Goal: Task Accomplishment & Management: Manage account settings

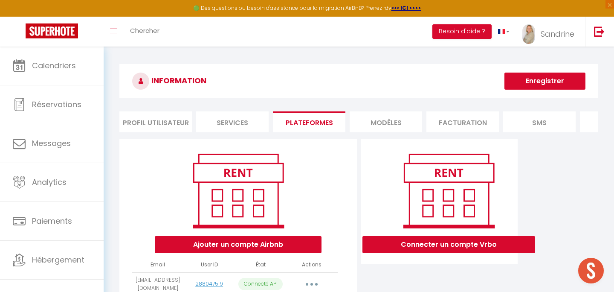
click at [221, 120] on li "Services" at bounding box center [232, 121] width 73 height 21
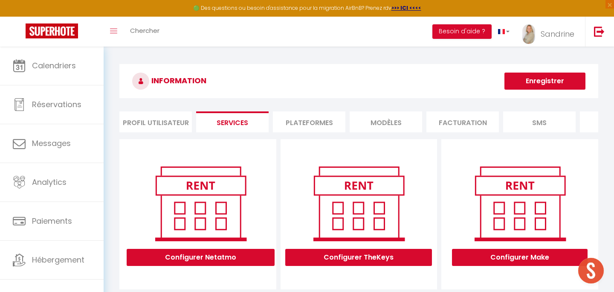
click at [314, 127] on li "Plateformes" at bounding box center [309, 121] width 73 height 21
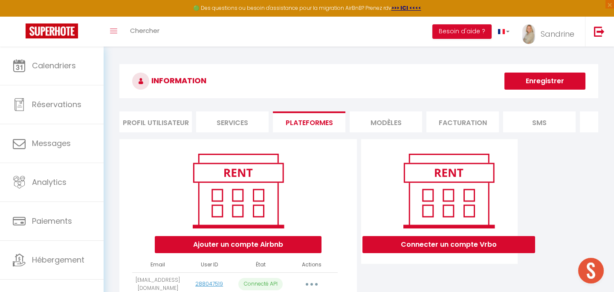
scroll to position [462, 0]
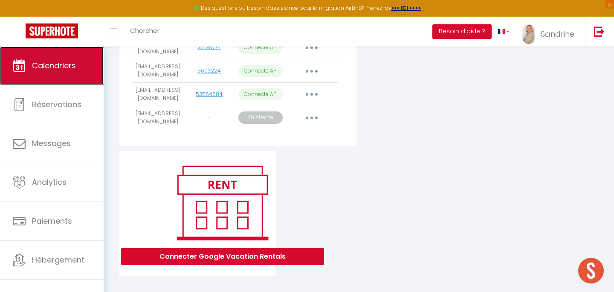
click at [70, 57] on link "Calendriers" at bounding box center [52, 65] width 104 height 38
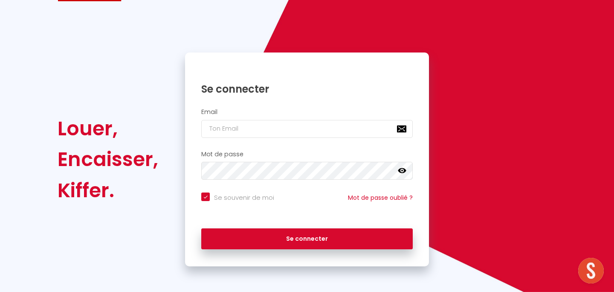
checkbox input "true"
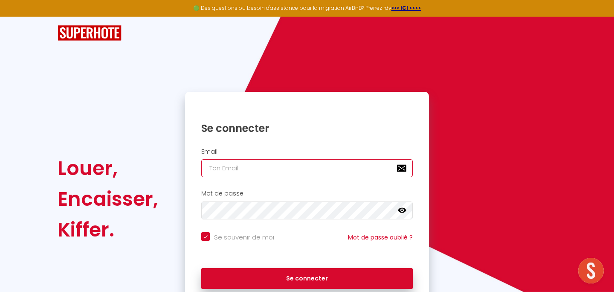
type input "[EMAIL_ADDRESS][DOMAIN_NAME]"
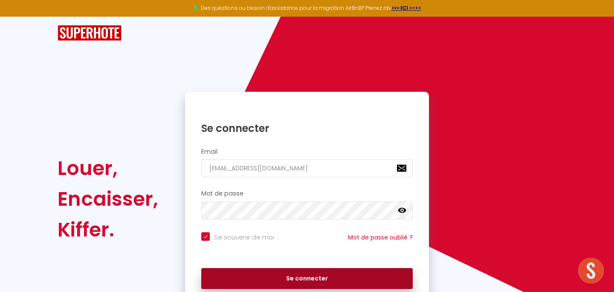
click at [319, 276] on button "Se connecter" at bounding box center [307, 278] width 212 height 21
checkbox input "true"
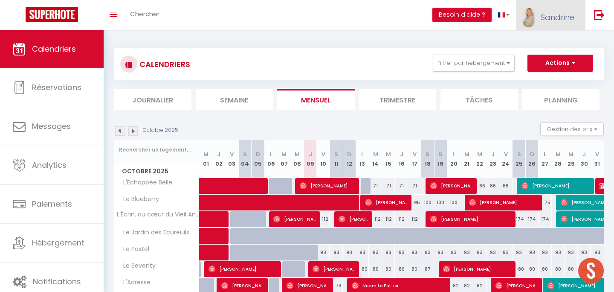
click at [556, 18] on span "Sandrine" at bounding box center [558, 17] width 34 height 11
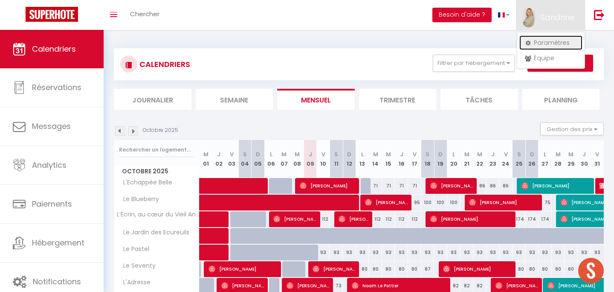
click at [535, 40] on link "Paramètres" at bounding box center [551, 42] width 63 height 15
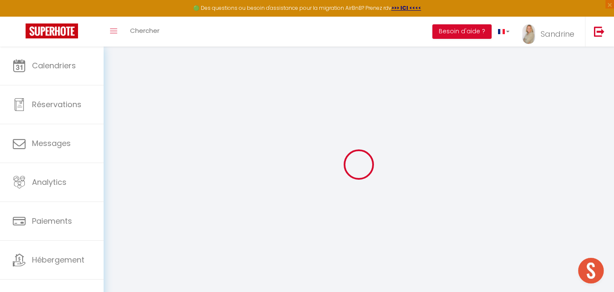
type input "7tb2wbsqggIzE313h01S00j9q"
type input "ivLQGj6A9XCgNrovMBG6C4k3F"
type input "[URL][DOMAIN_NAME]"
select select "fr"
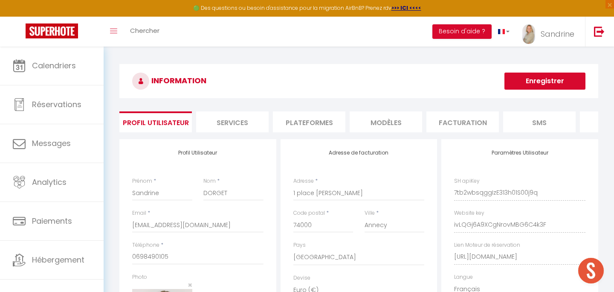
click at [303, 120] on li "Plateformes" at bounding box center [309, 121] width 73 height 21
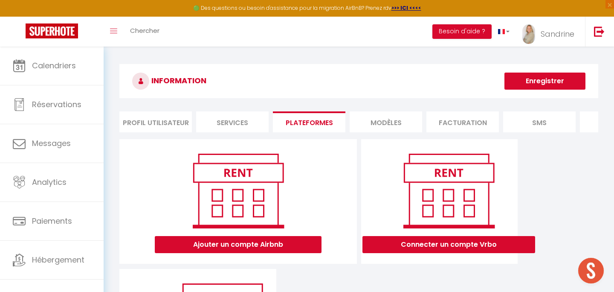
click at [243, 123] on li "Services" at bounding box center [232, 121] width 73 height 21
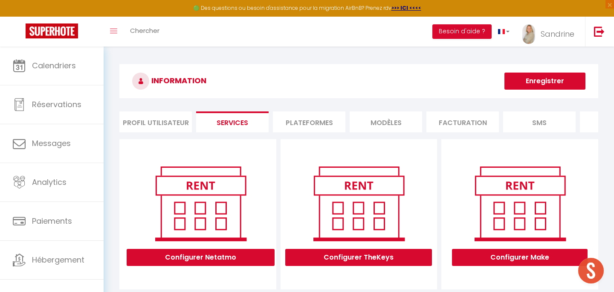
click at [301, 119] on li "Plateformes" at bounding box center [309, 121] width 73 height 21
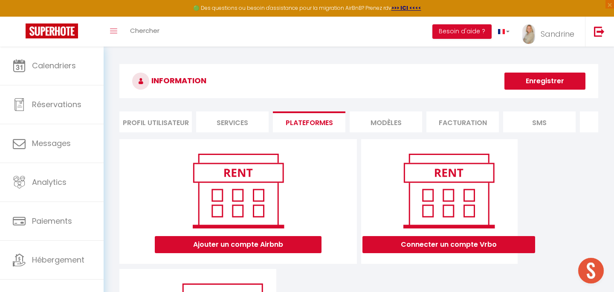
click at [377, 125] on li "MODÈLES" at bounding box center [386, 121] width 73 height 21
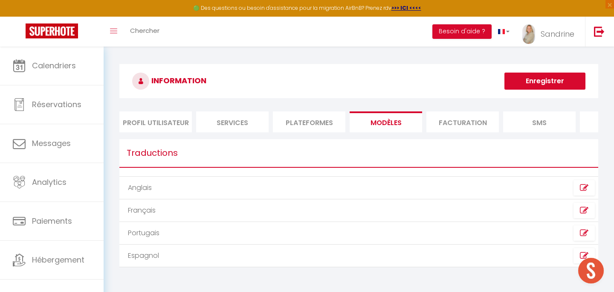
click at [316, 117] on li "Plateformes" at bounding box center [309, 121] width 73 height 21
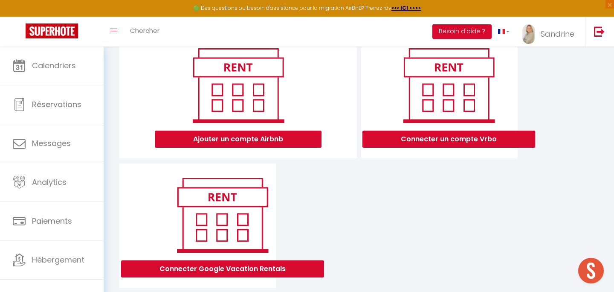
scroll to position [125, 0]
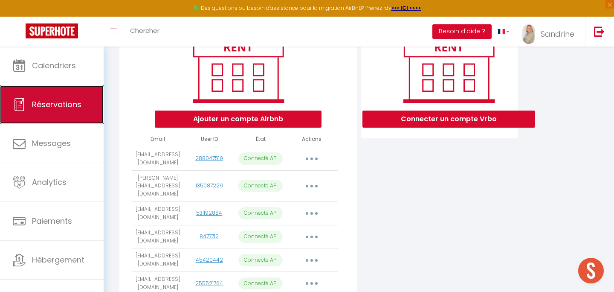
click at [83, 111] on link "Réservations" at bounding box center [52, 104] width 104 height 38
select select "not_cancelled"
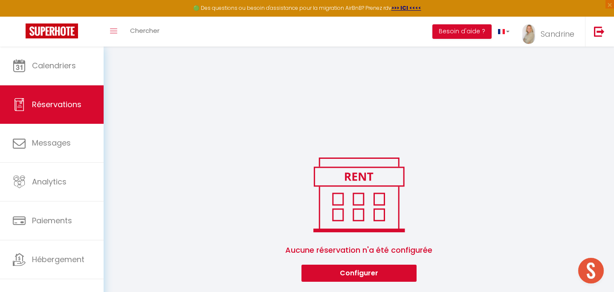
scroll to position [600, 0]
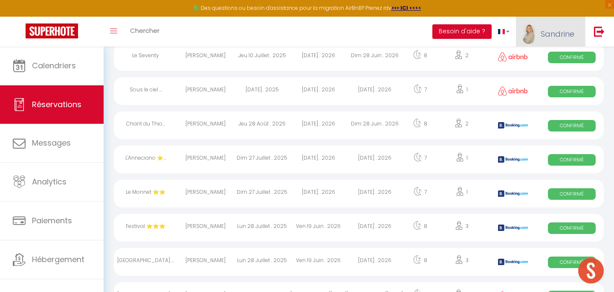
click at [539, 40] on link "Sandrine" at bounding box center [550, 32] width 69 height 30
click at [569, 60] on link "Paramètres" at bounding box center [551, 59] width 63 height 15
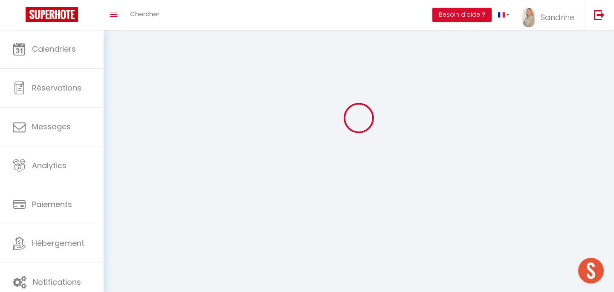
select select "28"
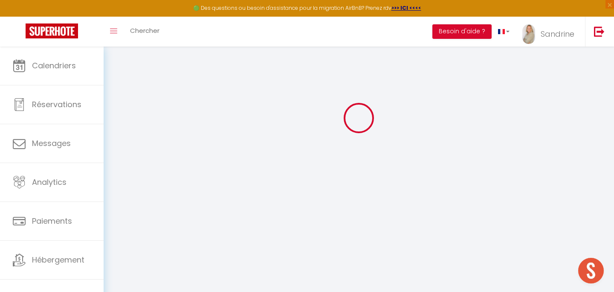
type input "7tb2wbsqggIzE313h01S00j9q"
type input "ivLQGj6A9XCgNrovMBG6C4k3F"
type input "[URL][DOMAIN_NAME]"
select select "fr"
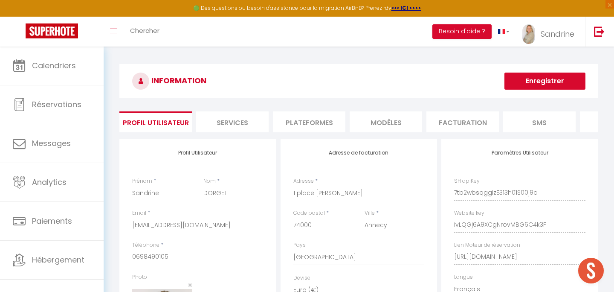
click at [311, 128] on li "Plateformes" at bounding box center [309, 121] width 73 height 21
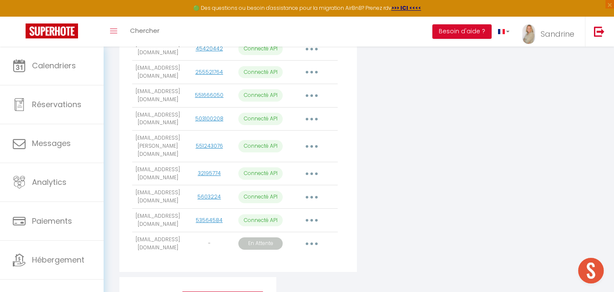
scroll to position [337, 0]
click at [308, 238] on button "button" at bounding box center [312, 243] width 24 height 14
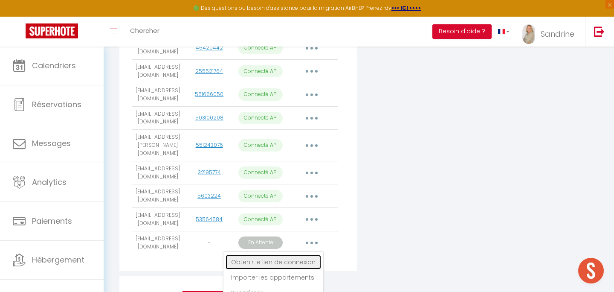
click at [293, 255] on link "Obtenir le lien de connexion" at bounding box center [274, 262] width 96 height 15
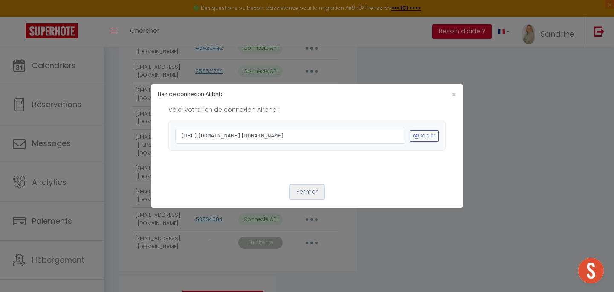
click at [313, 199] on button "Fermer" at bounding box center [307, 192] width 34 height 15
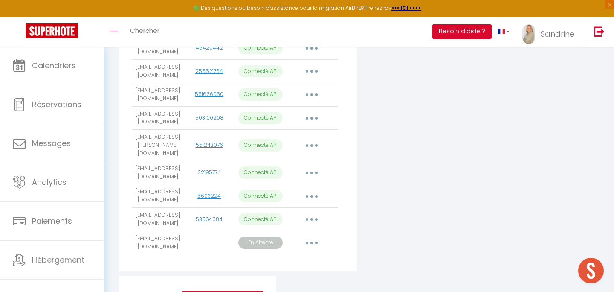
scroll to position [462, 0]
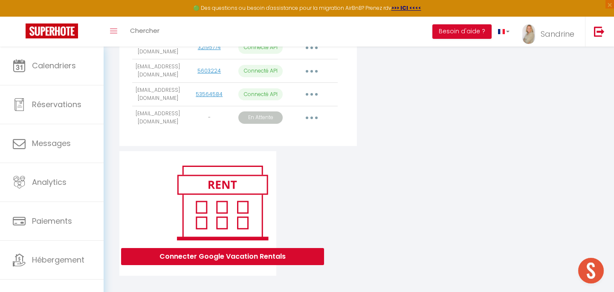
click at [313, 111] on button "button" at bounding box center [312, 118] width 24 height 14
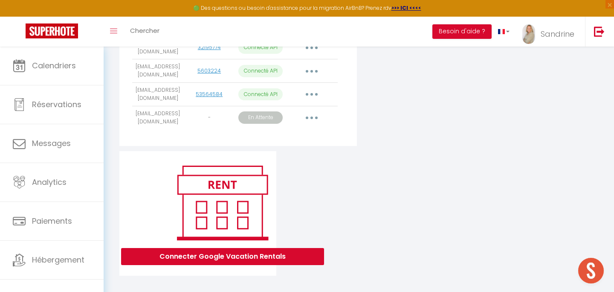
click at [314, 112] on button "button" at bounding box center [312, 118] width 24 height 14
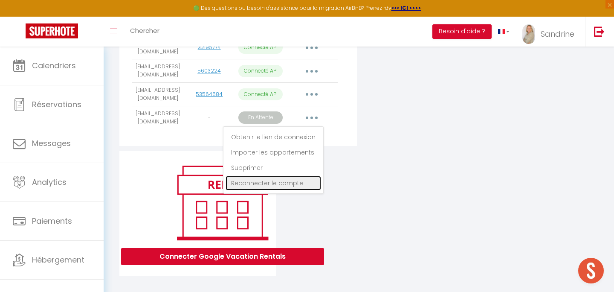
click at [308, 178] on link "Reconnecter le compte" at bounding box center [274, 183] width 96 height 15
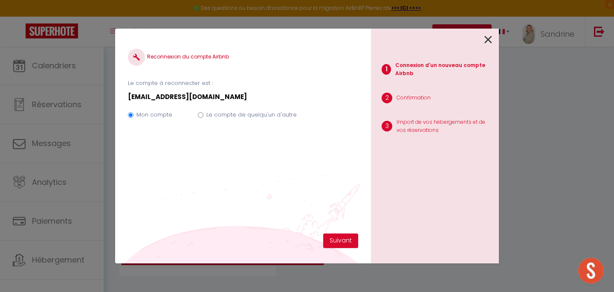
click at [265, 112] on label "Le compte de quelqu'un d'autre" at bounding box center [251, 114] width 90 height 9
click at [203, 112] on input "Le compte de quelqu'un d'autre" at bounding box center [201, 115] width 6 height 6
radio input "true"
radio input "false"
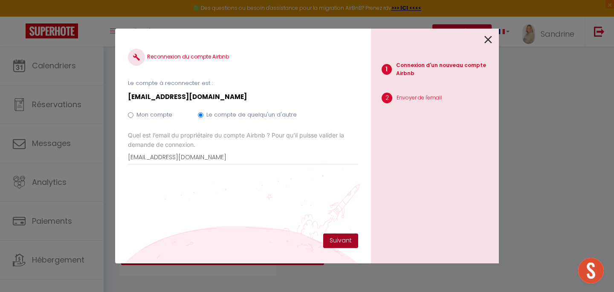
click at [346, 239] on button "Suivant" at bounding box center [340, 240] width 35 height 15
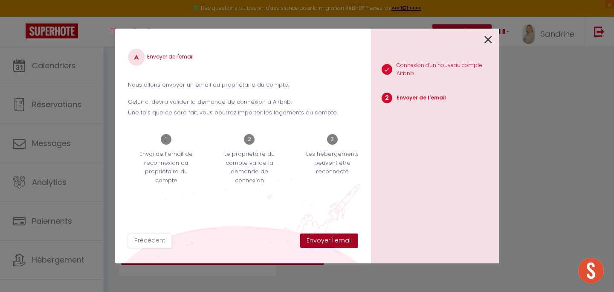
click at [346, 239] on button "Envoyer l'email" at bounding box center [329, 240] width 58 height 15
